Goal: Find specific page/section: Find specific page/section

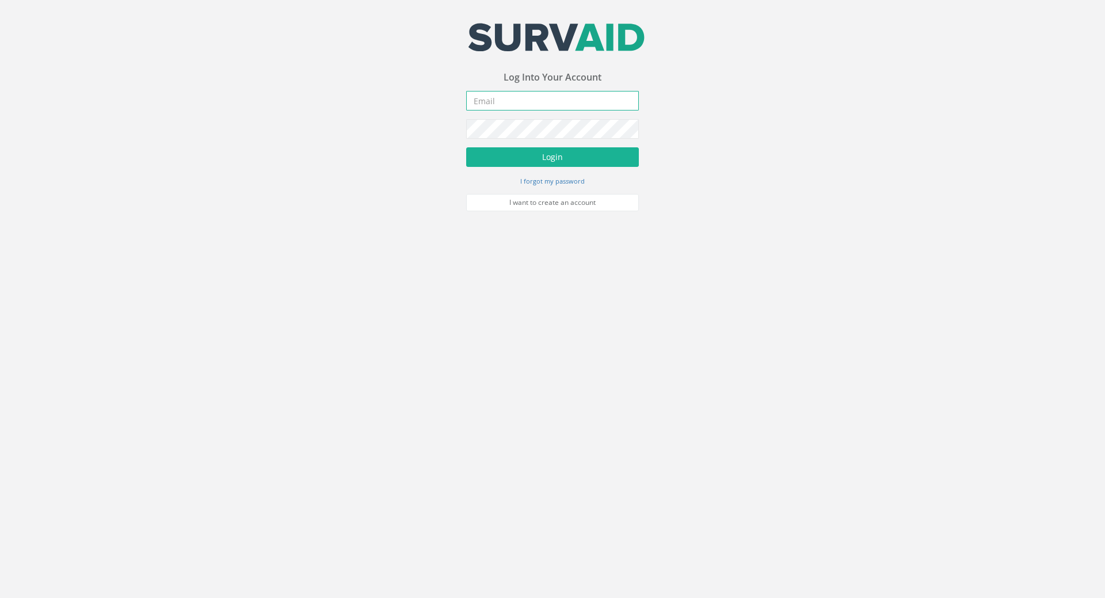
click at [497, 102] on input "email" at bounding box center [552, 101] width 173 height 20
click at [528, 104] on input "email" at bounding box center [552, 101] width 173 height 20
paste input "[PERSON_NAME][EMAIL_ADDRESS][PERSON_NAME][DOMAIN_NAME]"
type input "[PERSON_NAME][EMAIL_ADDRESS][PERSON_NAME][DOMAIN_NAME]"
click at [523, 157] on button "Login" at bounding box center [552, 157] width 173 height 20
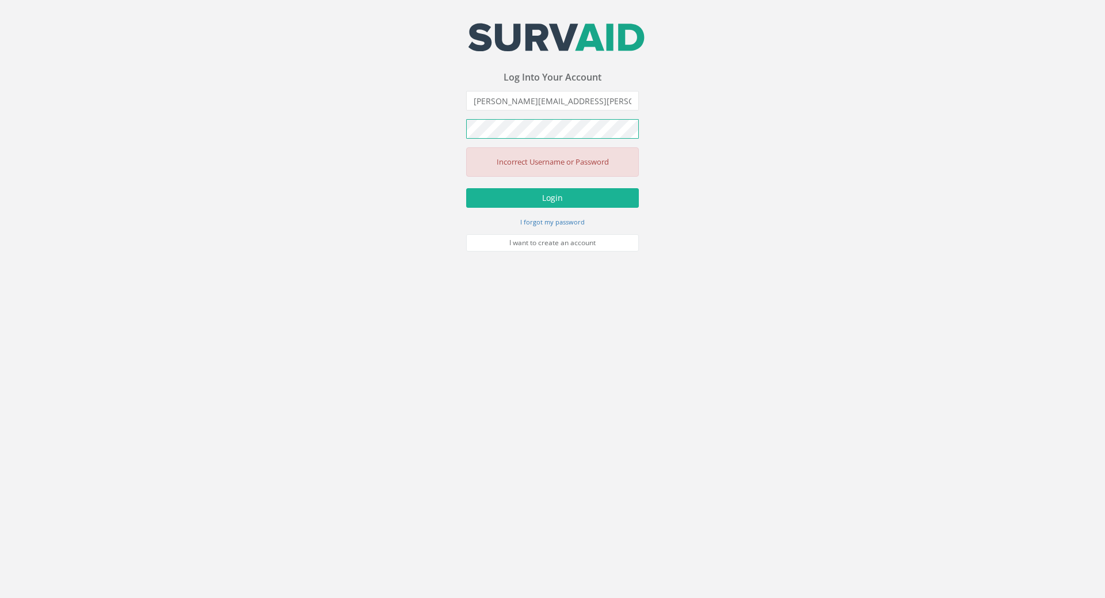
click at [325, 127] on div "Your email address was sucessfully verified - please login below to continue Yo…" at bounding box center [552, 126] width 1105 height 252
click at [513, 197] on button "Login" at bounding box center [552, 198] width 173 height 20
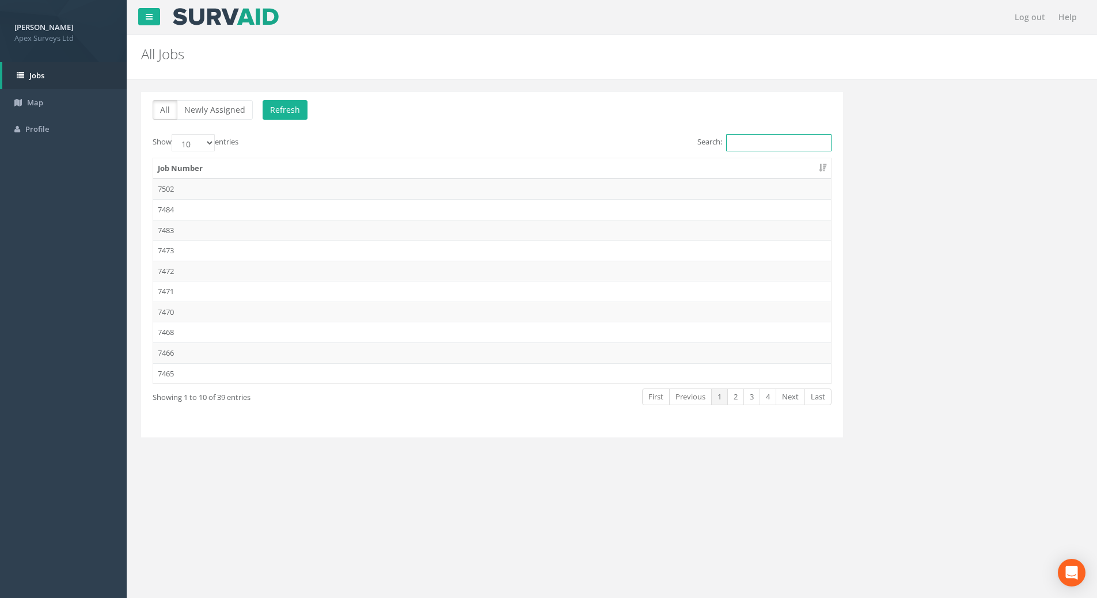
click at [758, 148] on input "Search:" at bounding box center [778, 142] width 105 height 17
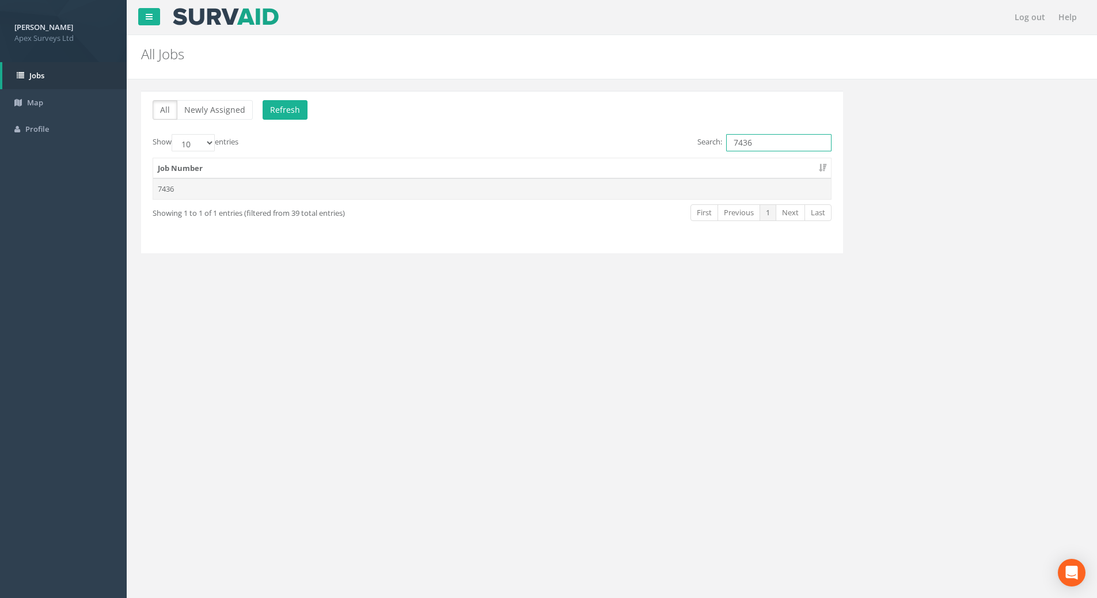
type input "7436"
click at [173, 189] on td "7436" at bounding box center [492, 188] width 678 height 21
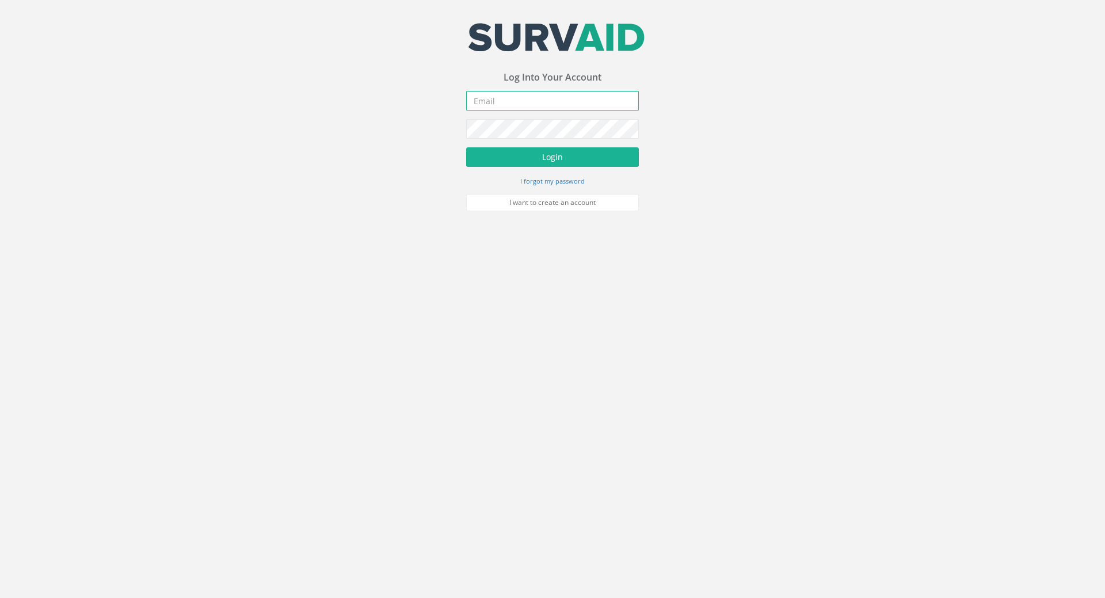
click at [499, 97] on input "email" at bounding box center [552, 101] width 173 height 20
drag, startPoint x: 522, startPoint y: 100, endPoint x: 410, endPoint y: 109, distance: 112.0
click at [344, 96] on div "Your email address was sucessfully verified - please login below to continue Yo…" at bounding box center [552, 105] width 1105 height 211
paste input ".[PERSON_NAME][EMAIL_ADDRESS][DOMAIN_NAME]"
type input "[PERSON_NAME][EMAIL_ADDRESS][PERSON_NAME][DOMAIN_NAME]"
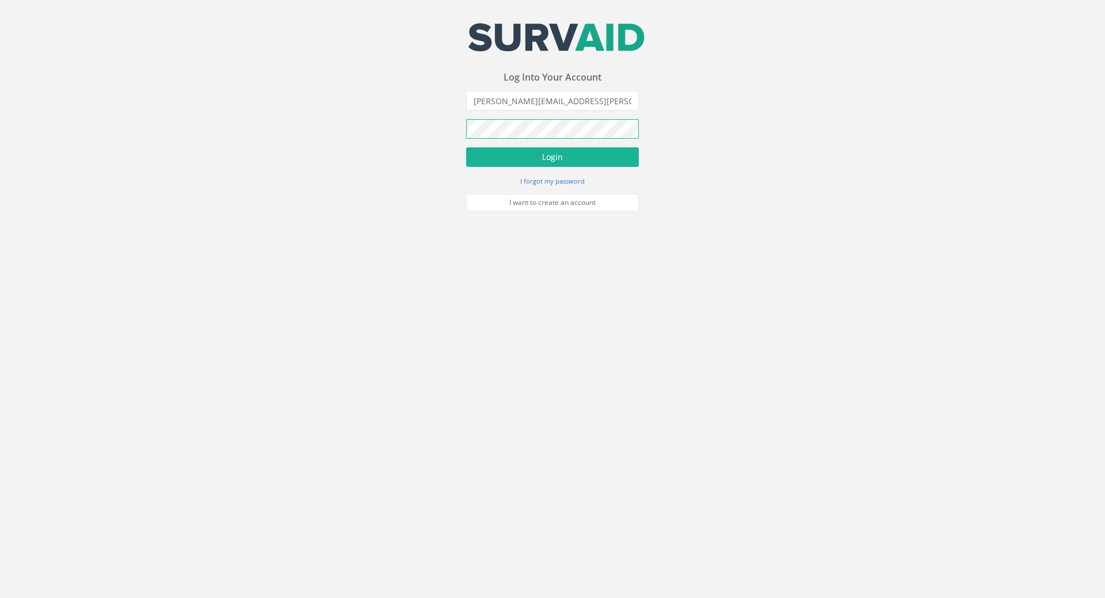
click at [466, 147] on button "Login" at bounding box center [552, 157] width 173 height 20
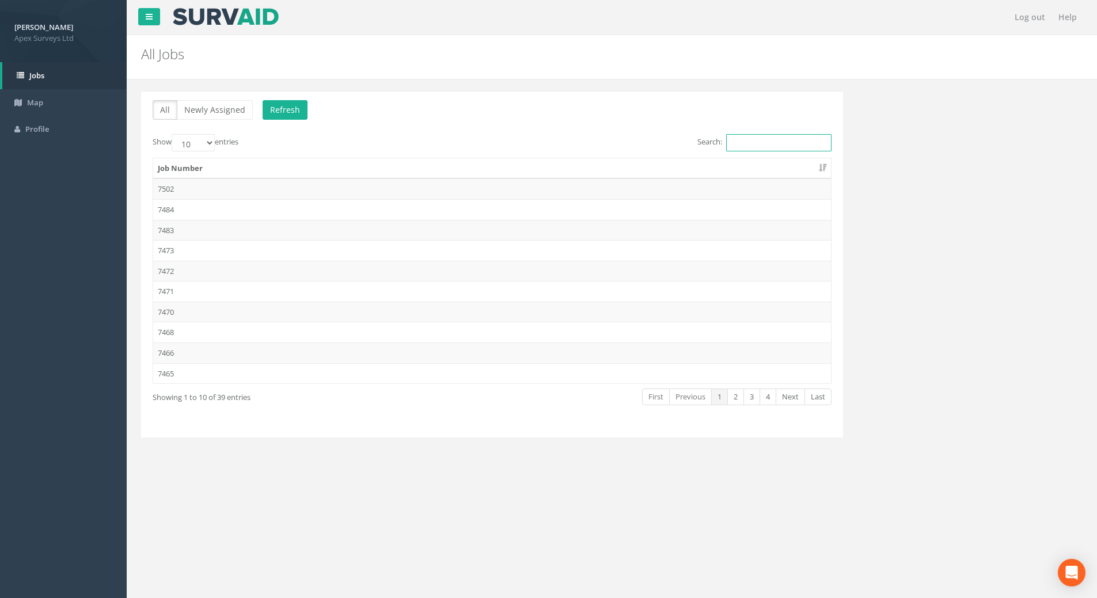
click at [746, 142] on input "Search:" at bounding box center [778, 142] width 105 height 17
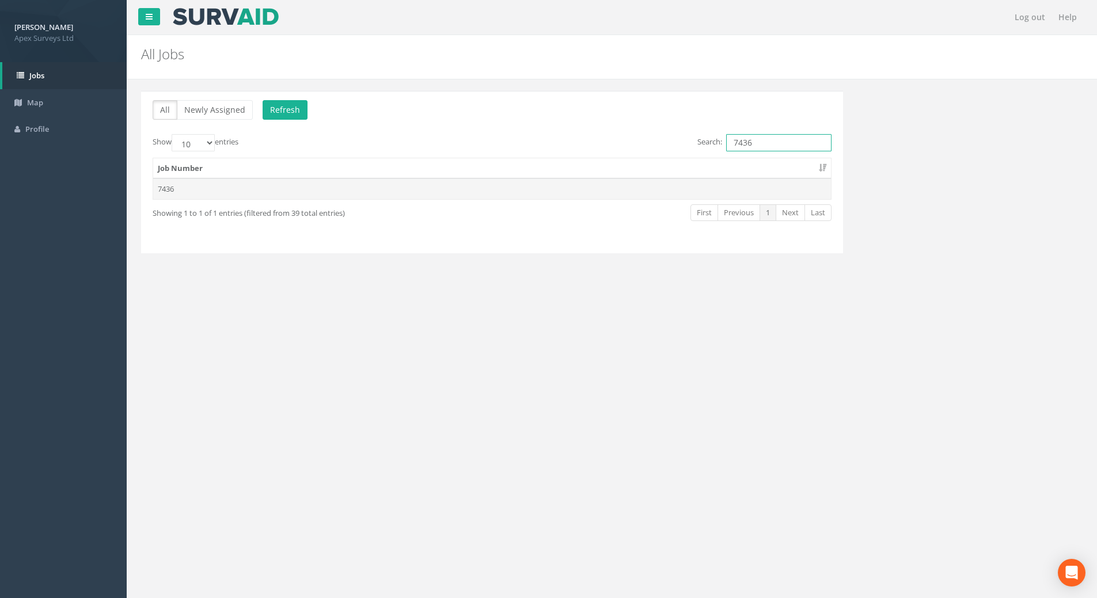
type input "7436"
click at [200, 191] on td "7436" at bounding box center [492, 188] width 678 height 21
